Goal: Transaction & Acquisition: Purchase product/service

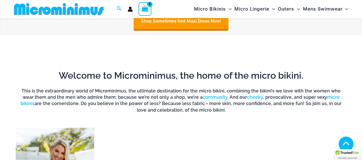
scroll to position [339, 0]
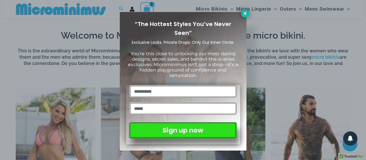
click at [246, 11] on icon at bounding box center [245, 13] width 5 height 5
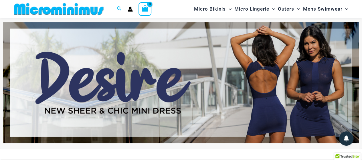
scroll to position [0, 0]
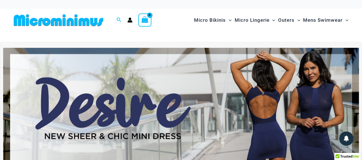
click at [155, 88] on img at bounding box center [181, 108] width 356 height 121
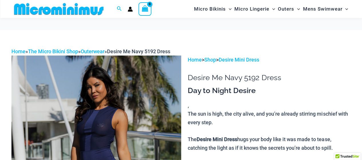
scroll to position [53, 0]
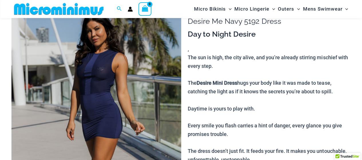
click at [105, 72] on img at bounding box center [96, 126] width 170 height 254
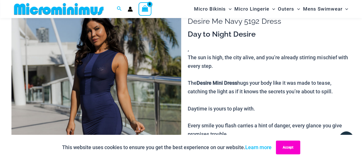
click at [288, 148] on button "Accept" at bounding box center [288, 148] width 24 height 14
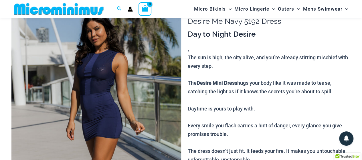
click at [111, 114] on img at bounding box center [96, 126] width 170 height 254
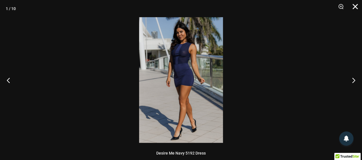
click at [352, 8] on button "Close" at bounding box center [353, 8] width 14 height 17
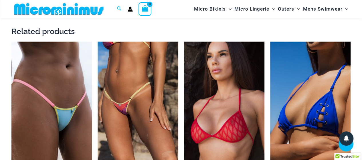
scroll to position [540, 0]
